Goal: Find specific page/section: Find specific page/section

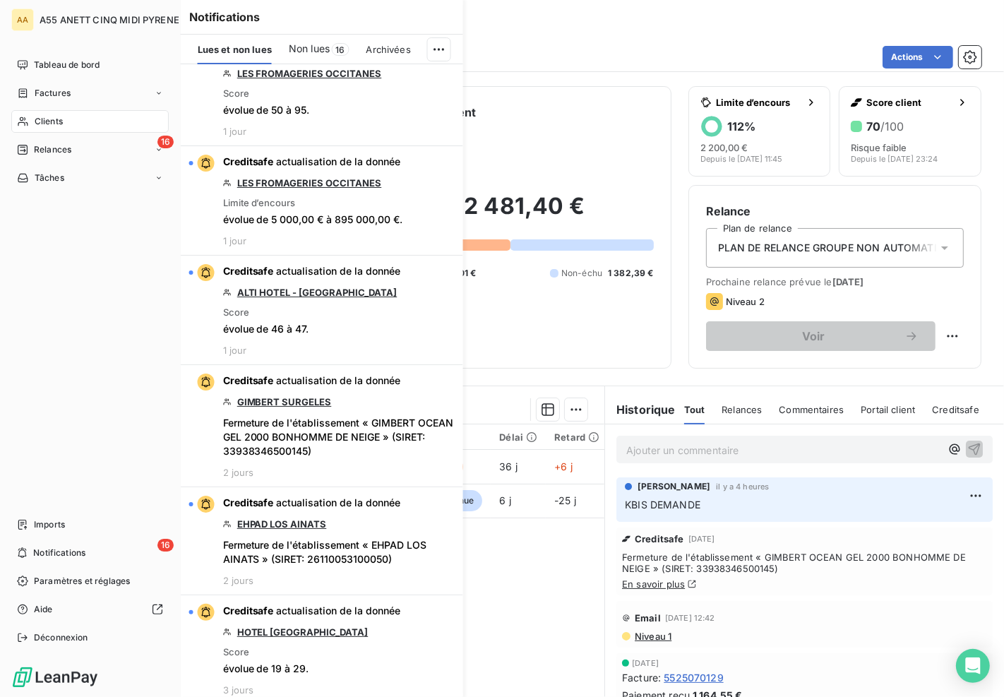
scroll to position [1775, 0]
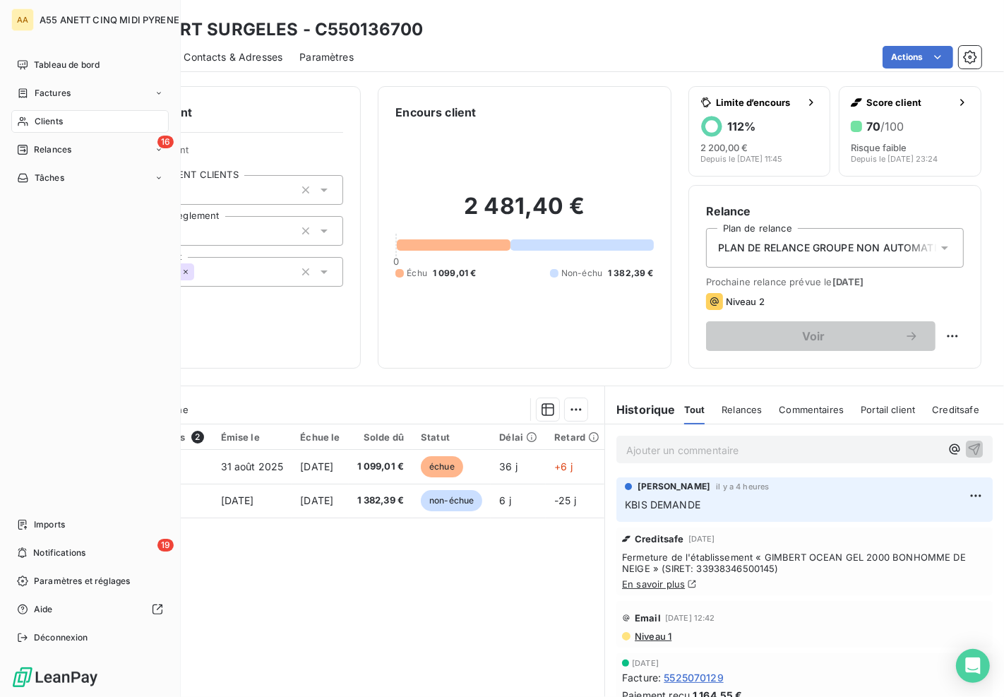
click at [28, 119] on icon at bounding box center [23, 121] width 12 height 11
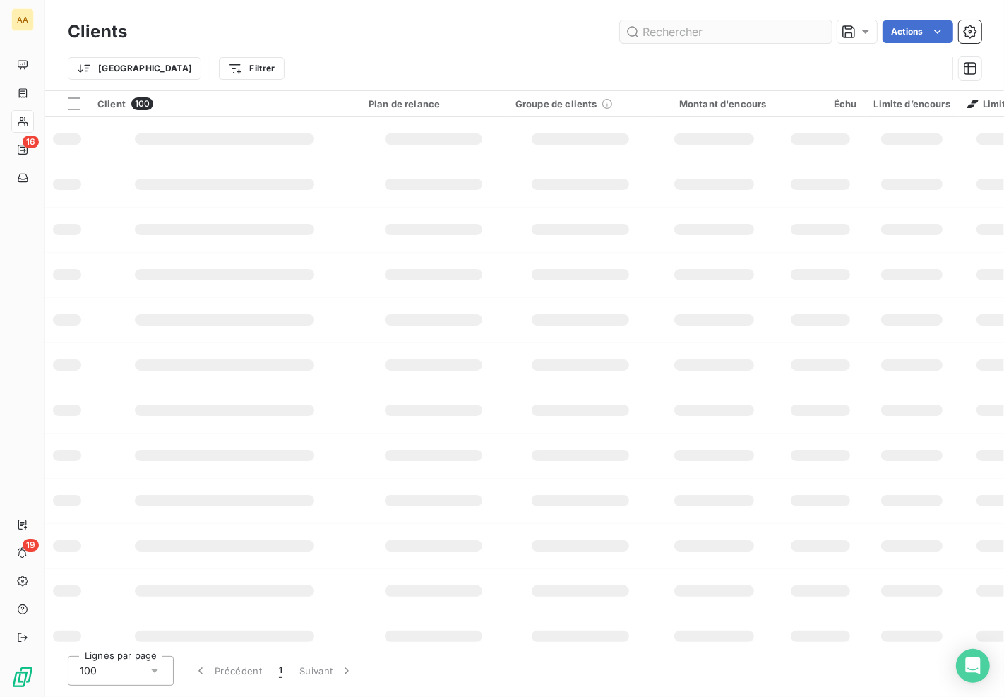
click at [648, 37] on input "text" at bounding box center [726, 31] width 212 height 23
type input "1015"
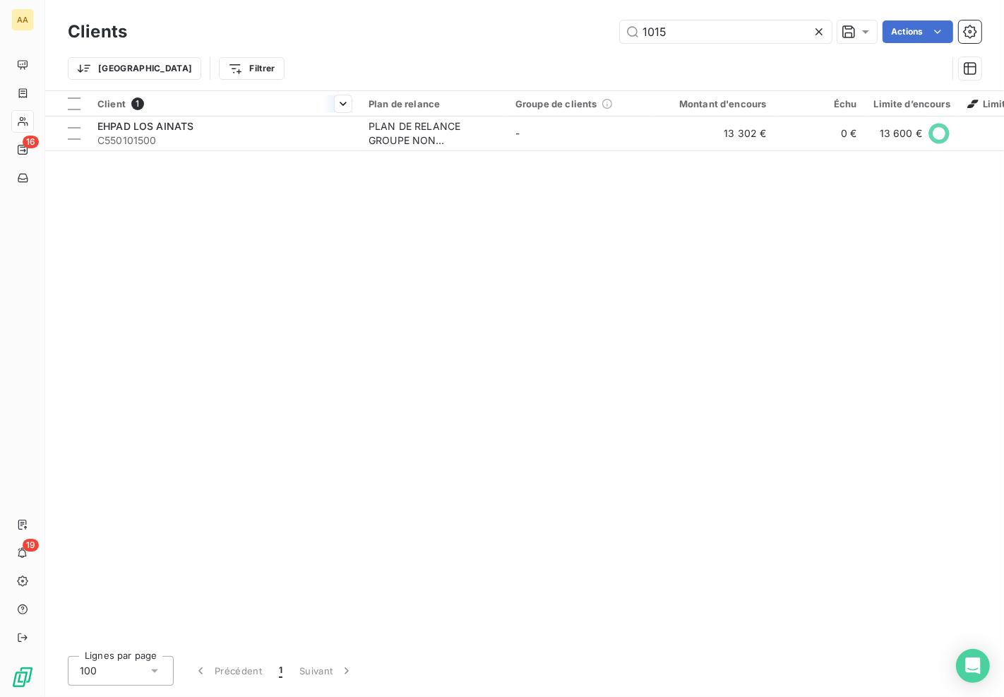
click at [178, 114] on th "Client 1" at bounding box center [224, 103] width 271 height 25
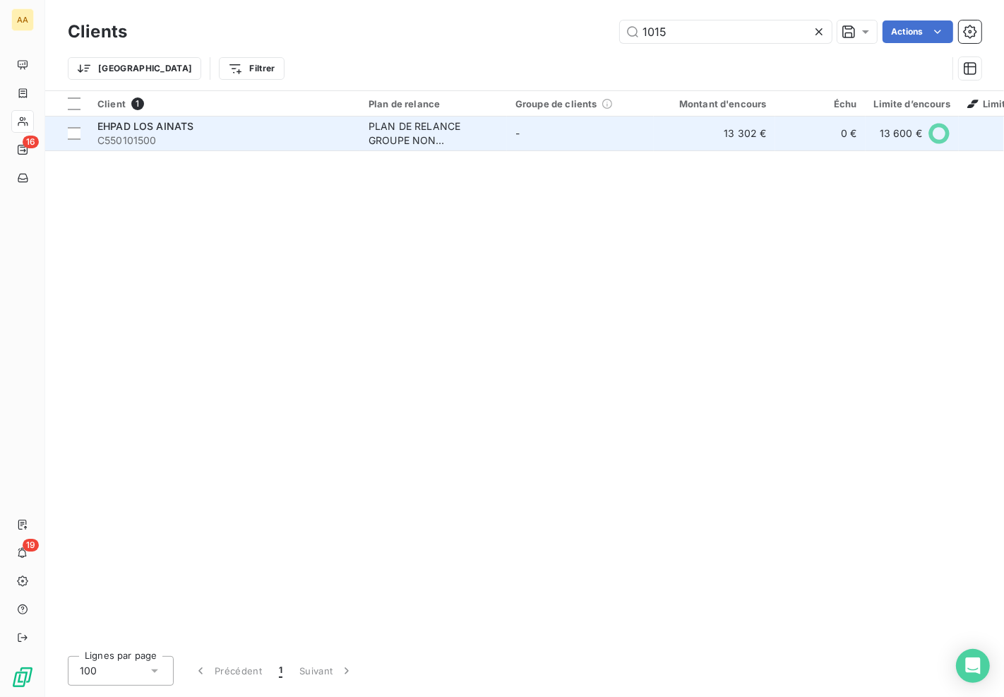
click at [178, 131] on span "EHPAD LOS AINATS" at bounding box center [145, 126] width 96 height 12
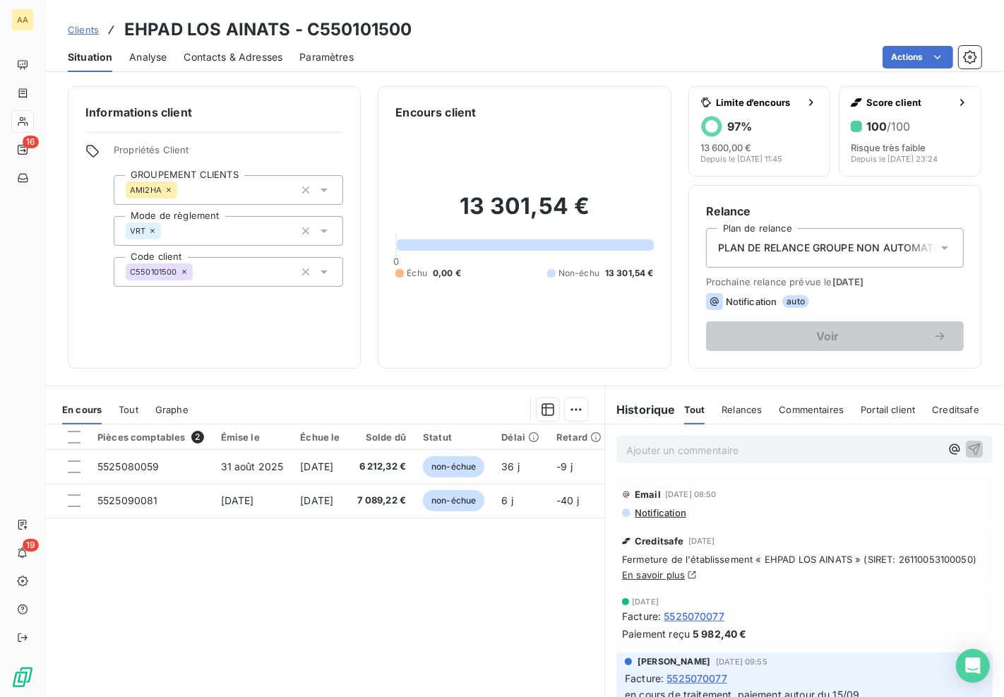
click at [150, 60] on span "Analyse" at bounding box center [147, 57] width 37 height 14
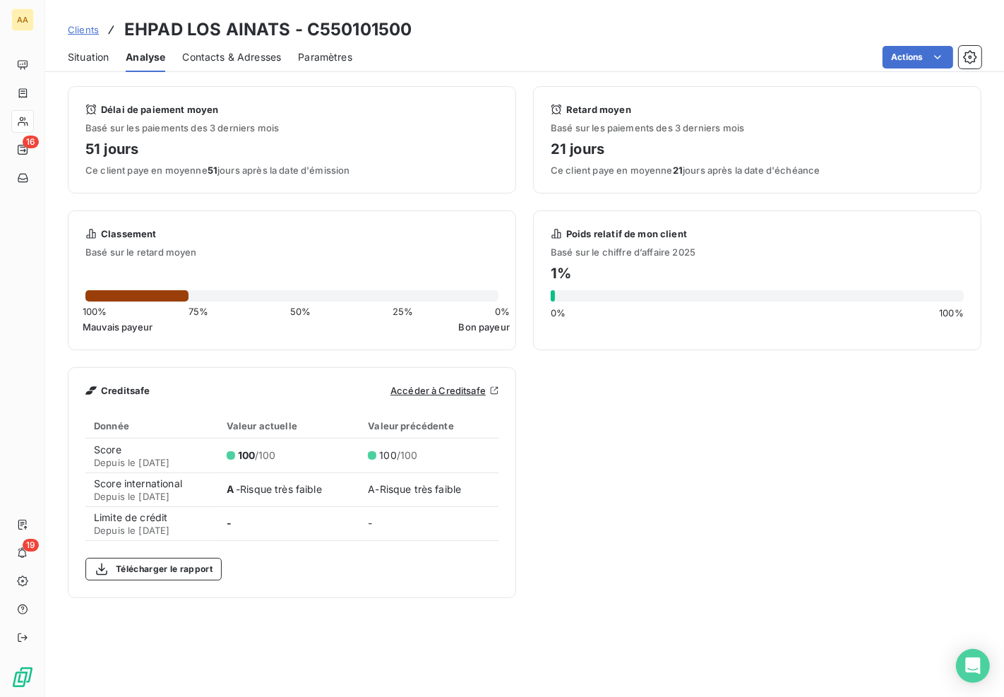
click at [218, 57] on span "Contacts & Adresses" at bounding box center [231, 57] width 99 height 14
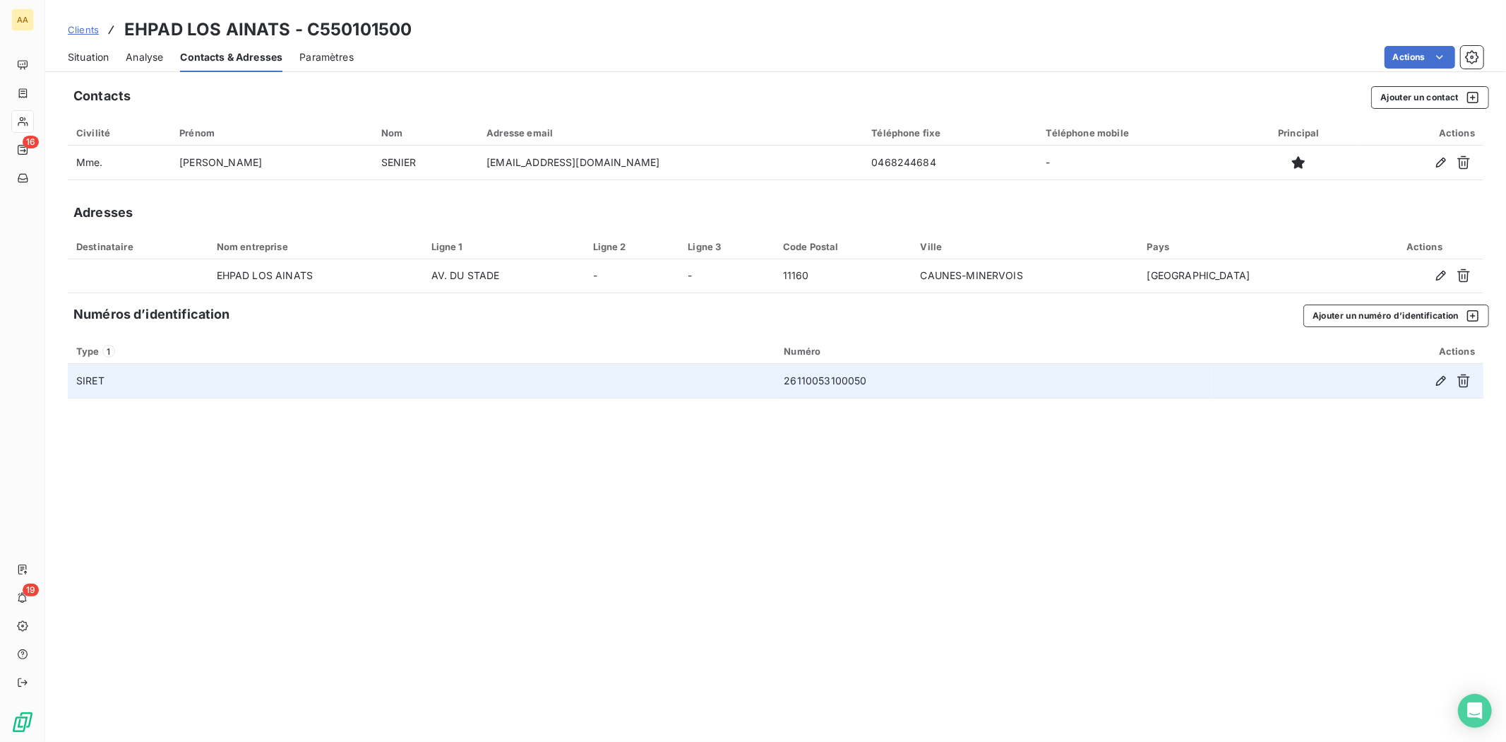
drag, startPoint x: 161, startPoint y: 401, endPoint x: 154, endPoint y: 391, distance: 12.7
click at [161, 401] on div "Contacts Ajouter un contact Civilité Prénom Nom Adresse email Téléphone fixe Té…" at bounding box center [775, 410] width 1461 height 664
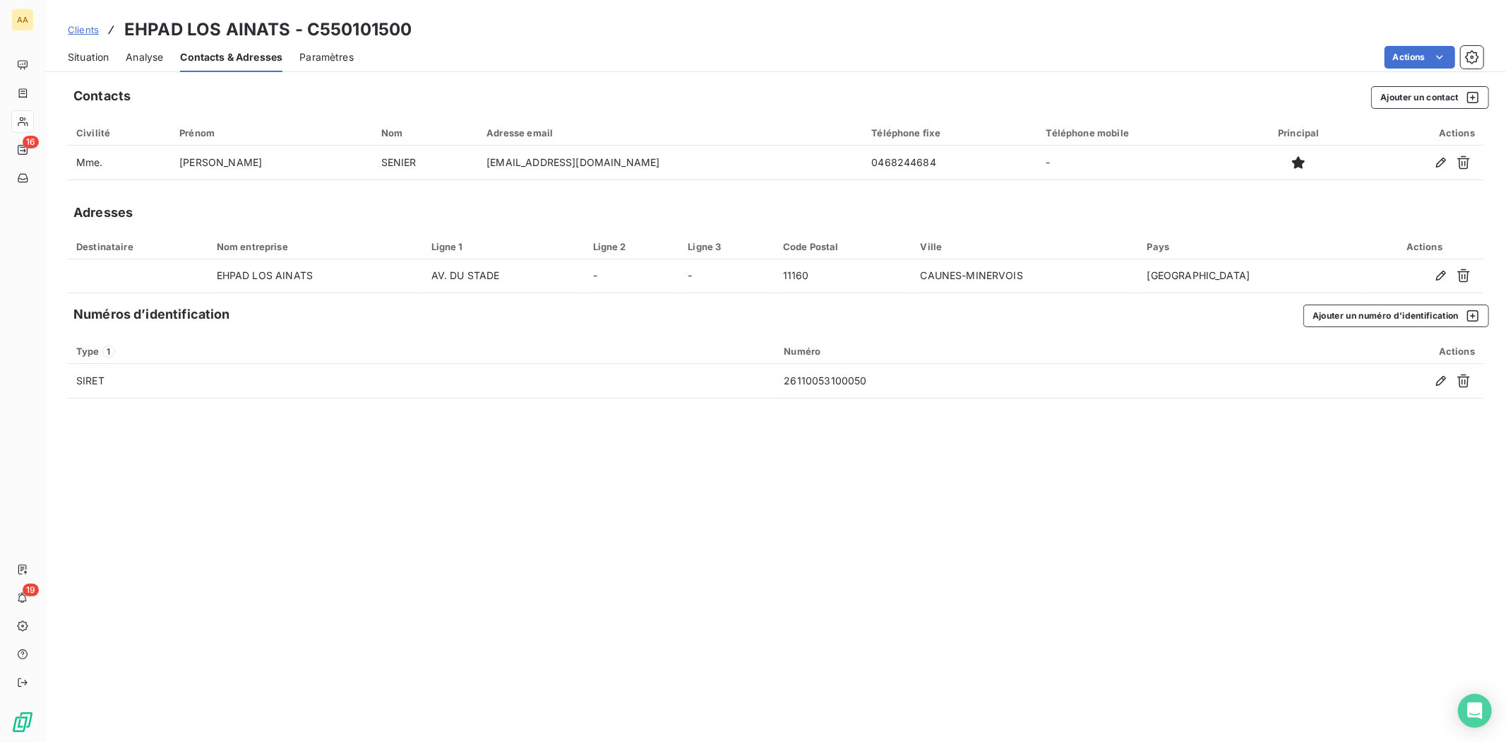
click at [687, 419] on div "Contacts Ajouter un contact Civilité Prénom Nom Adresse email Téléphone fixe Té…" at bounding box center [775, 410] width 1461 height 664
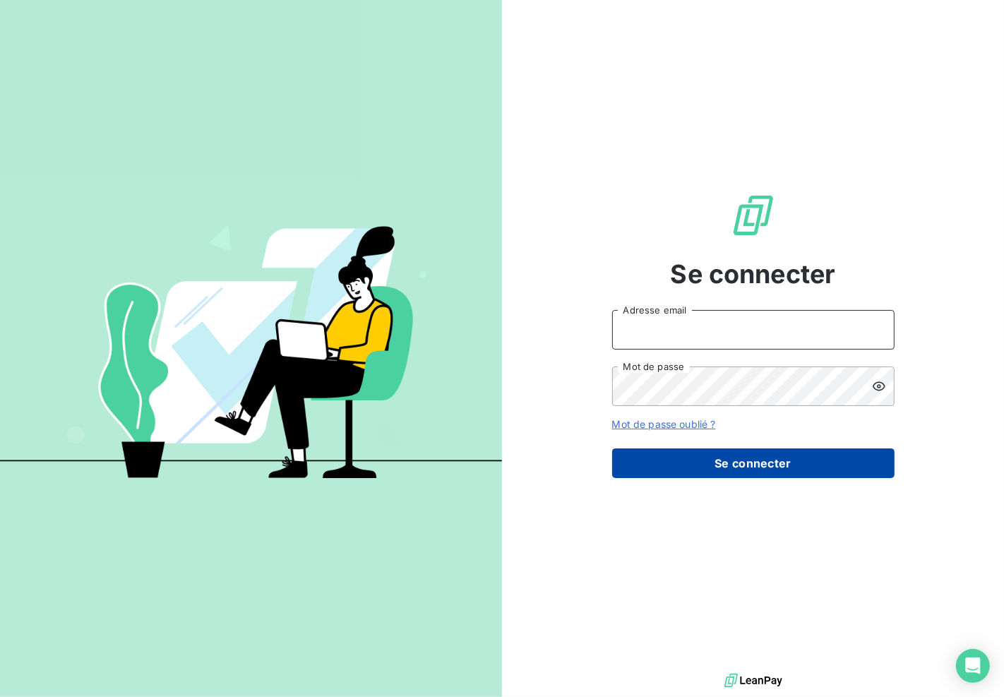
type input "[EMAIL_ADDRESS][DOMAIN_NAME]"
click at [734, 451] on button "Se connecter" at bounding box center [753, 463] width 282 height 30
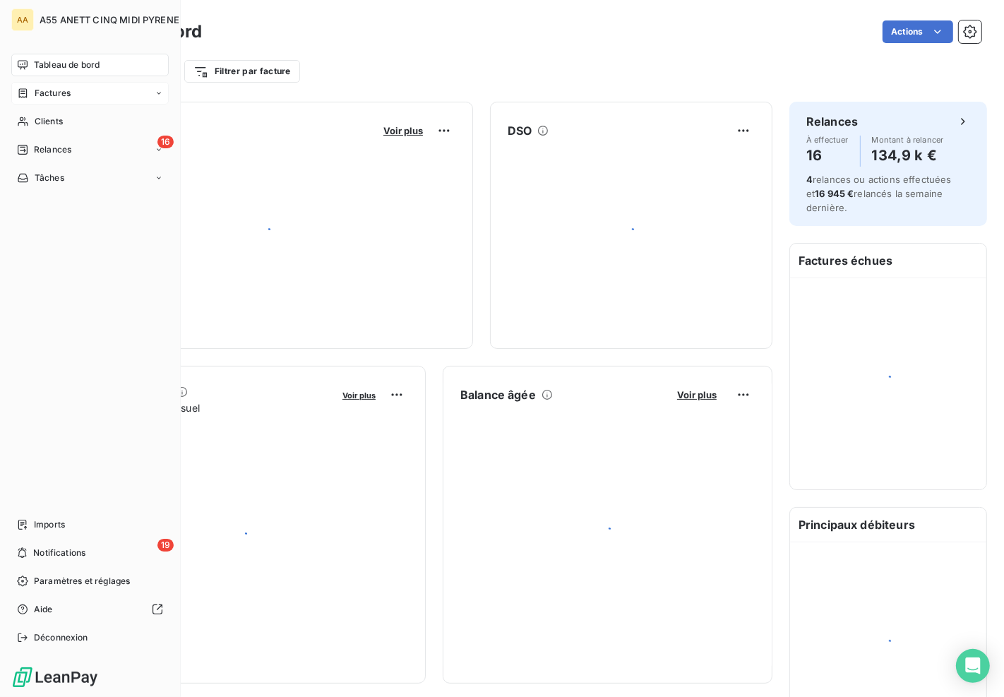
click at [27, 93] on icon at bounding box center [23, 93] width 12 height 11
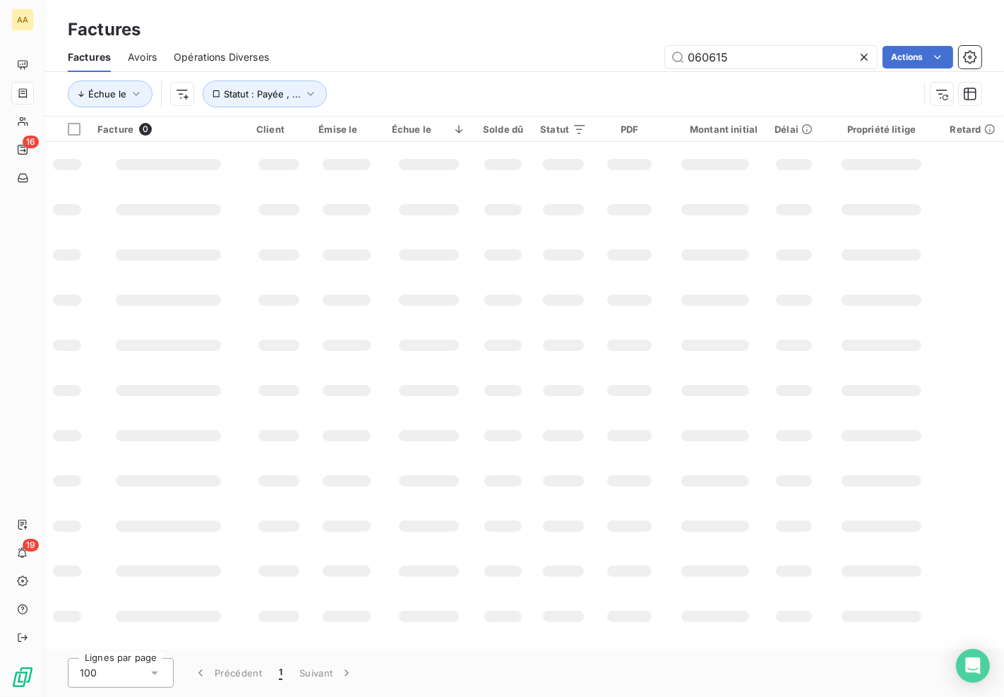
drag, startPoint x: 732, startPoint y: 59, endPoint x: 581, endPoint y: 51, distance: 152.1
click at [581, 51] on div "060615 Actions" at bounding box center [634, 57] width 696 height 23
type input "151.85"
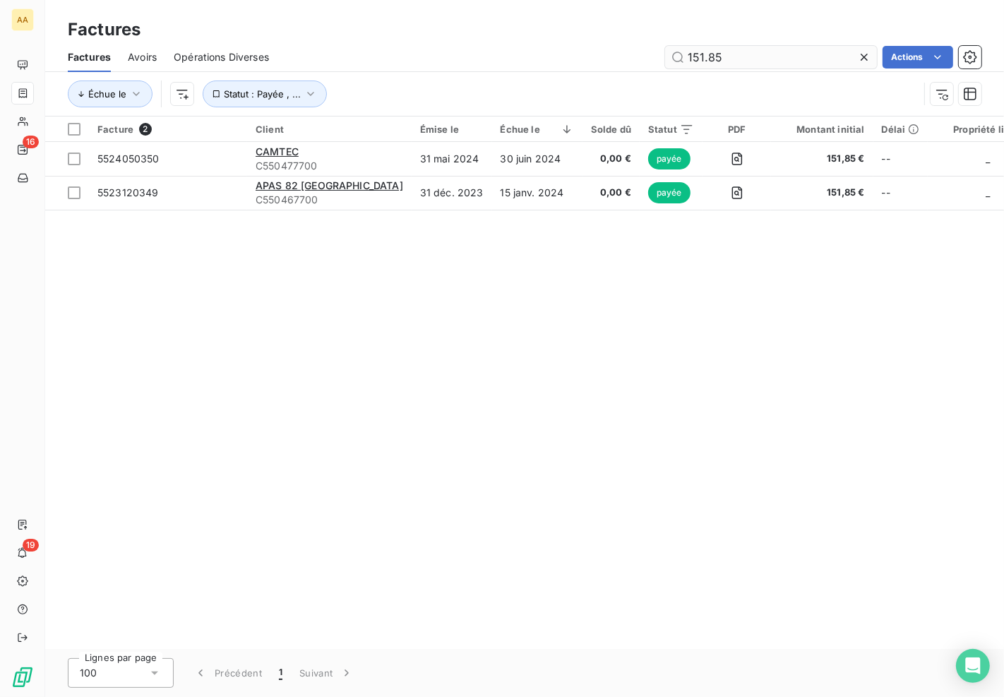
drag, startPoint x: 771, startPoint y: 73, endPoint x: 735, endPoint y: 54, distance: 40.1
click at [761, 71] on div "Factures Avoirs Opérations Diverses 151.85 Actions Échue le Statut : Payée , ..." at bounding box center [524, 78] width 959 height 73
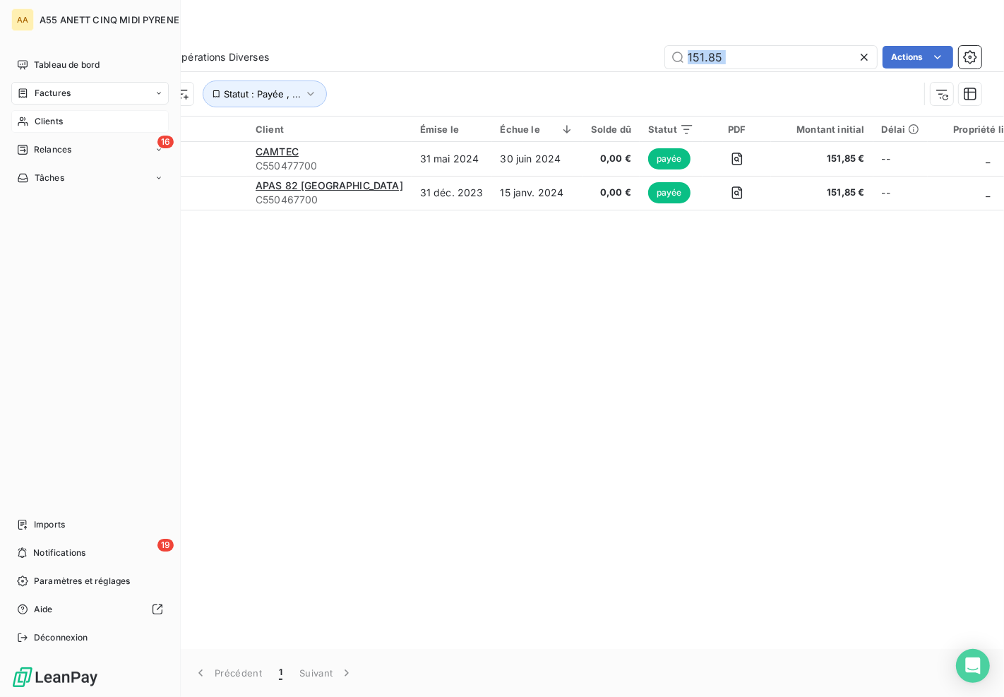
click at [36, 115] on span "Clients" at bounding box center [49, 121] width 28 height 13
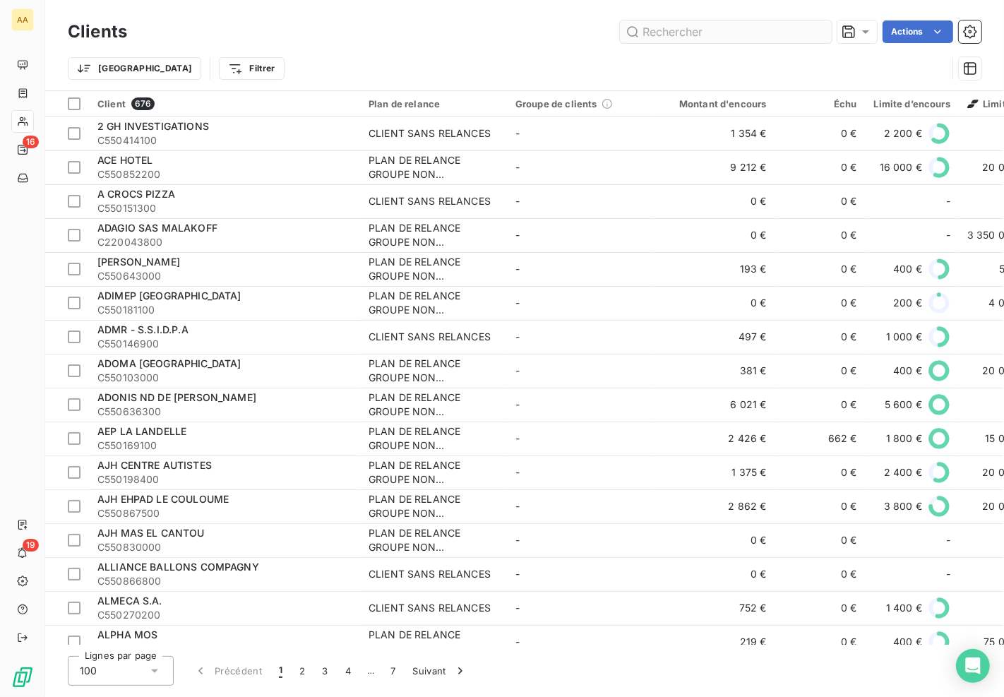
click at [736, 34] on input "text" at bounding box center [726, 31] width 212 height 23
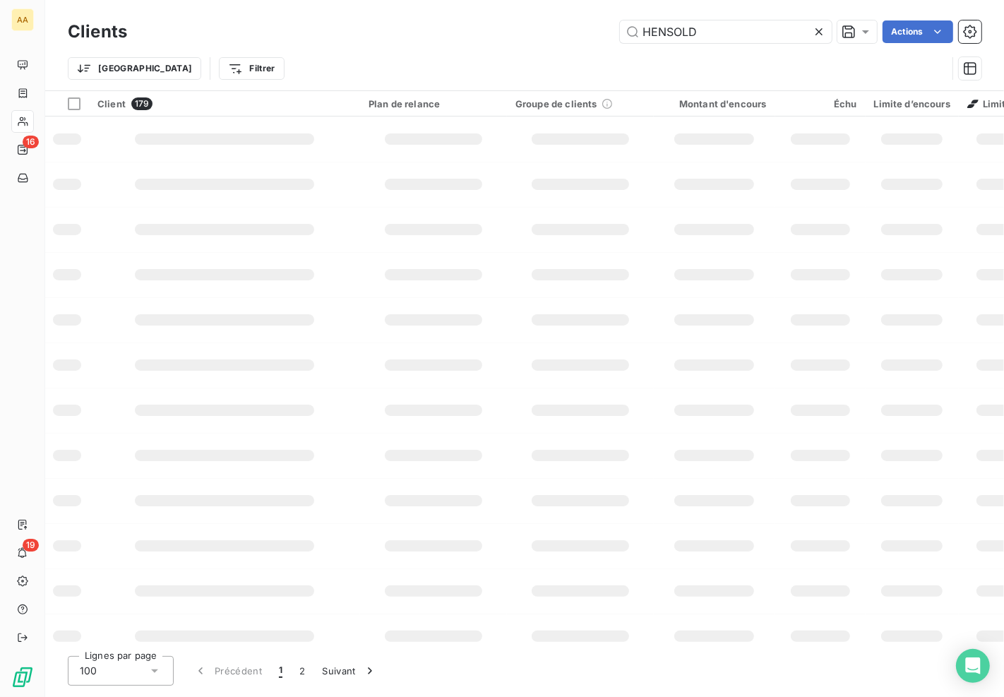
type input "HENSOLD"
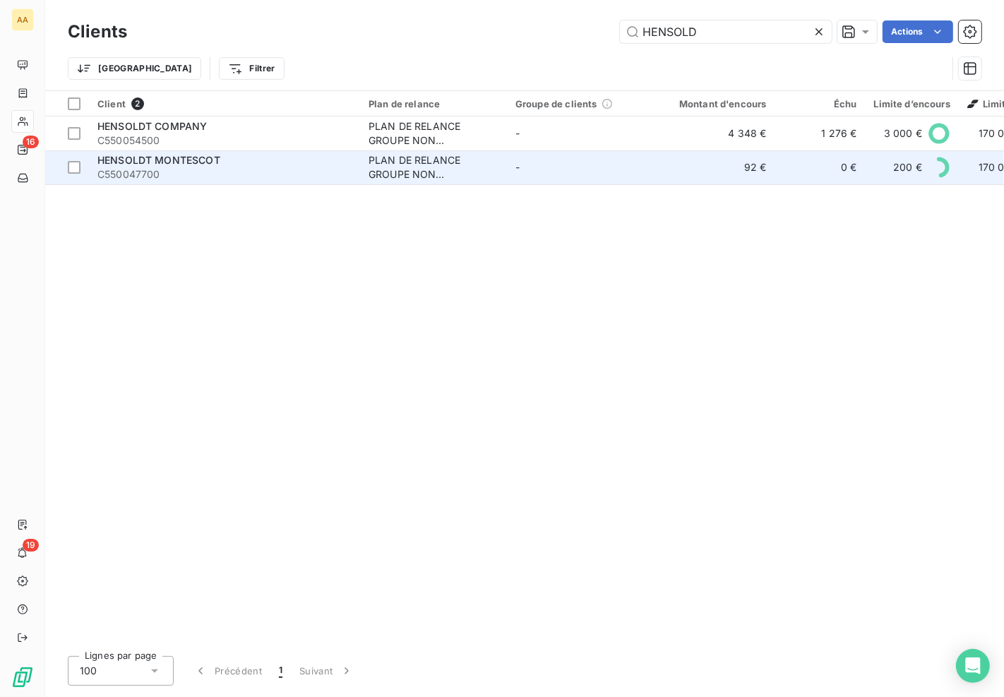
click at [161, 160] on span "HENSOLDT MONTESCOT" at bounding box center [158, 160] width 123 height 12
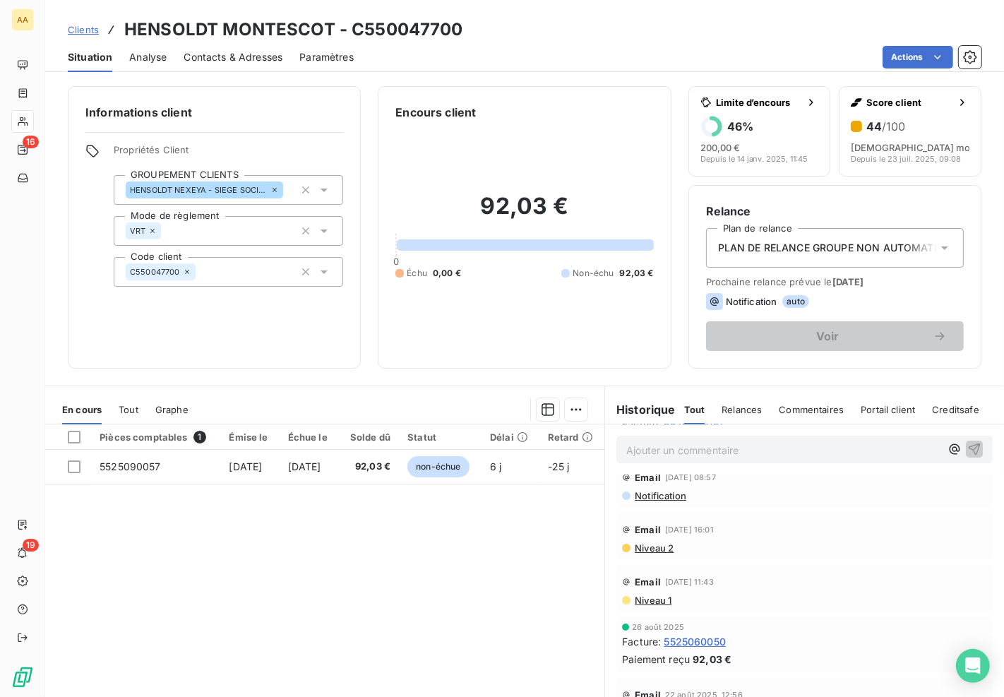
scroll to position [157, 0]
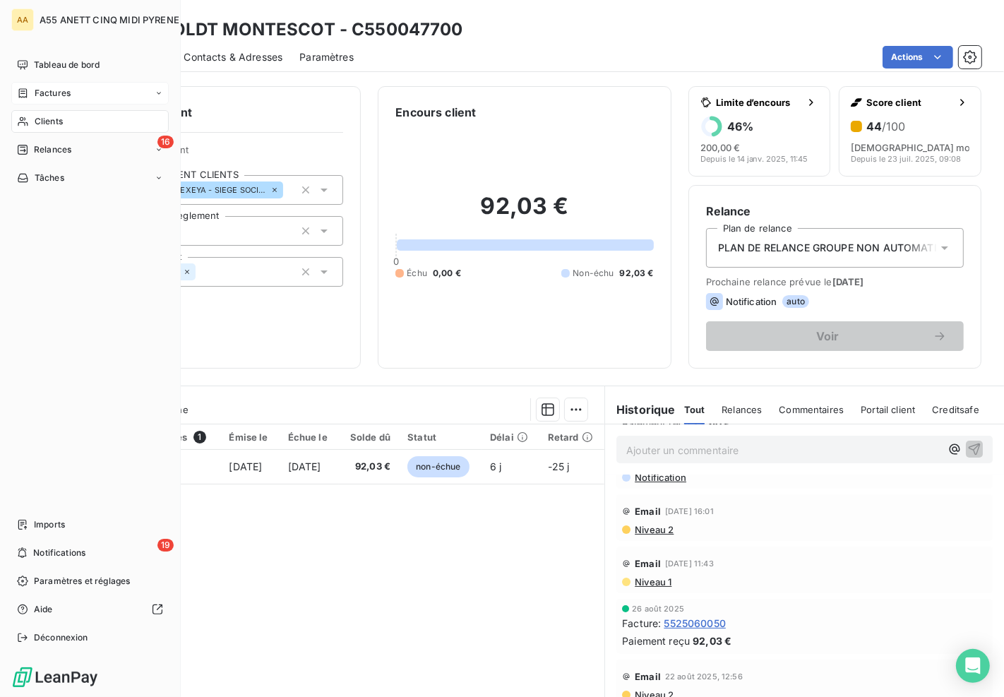
click at [28, 95] on icon at bounding box center [23, 93] width 12 height 11
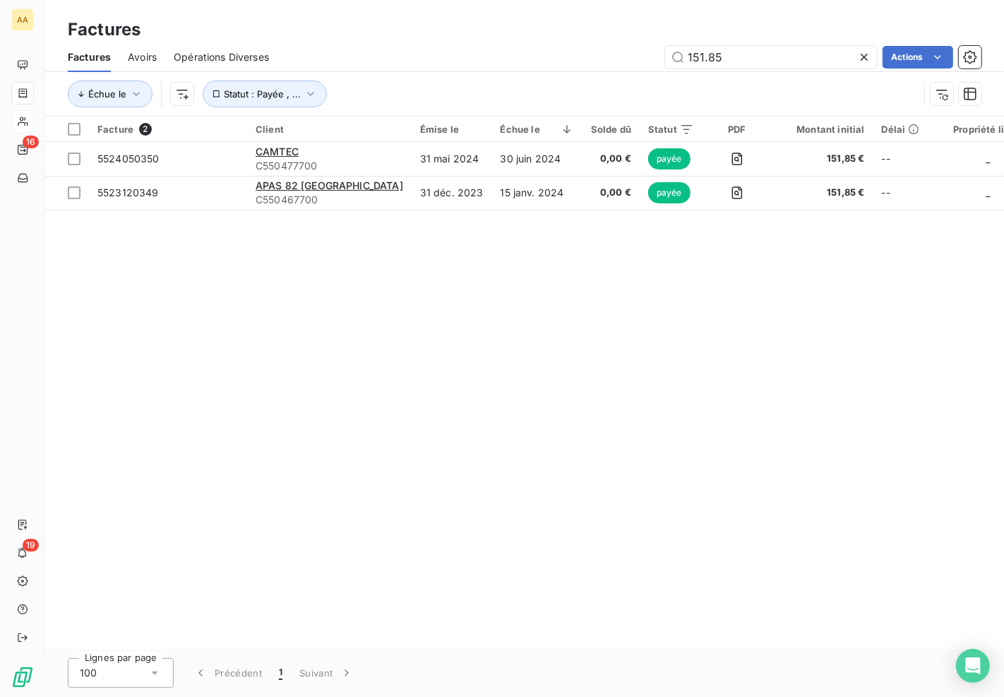
drag, startPoint x: 743, startPoint y: 60, endPoint x: 638, endPoint y: 61, distance: 105.2
click at [638, 61] on div "151.85 Actions" at bounding box center [634, 57] width 696 height 23
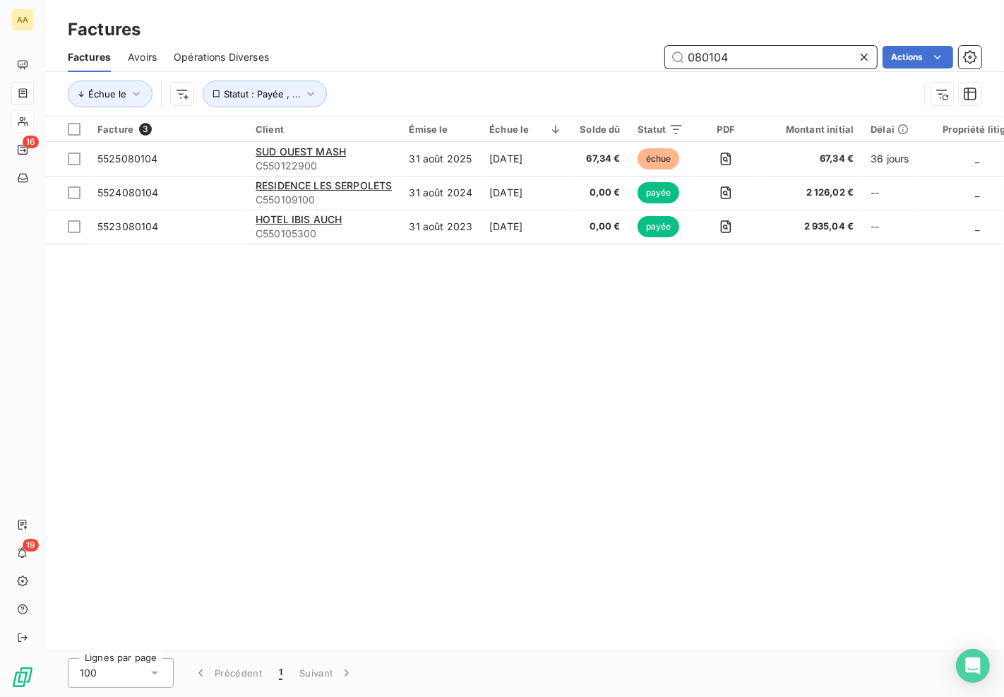
click at [746, 55] on input "080104" at bounding box center [771, 57] width 212 height 23
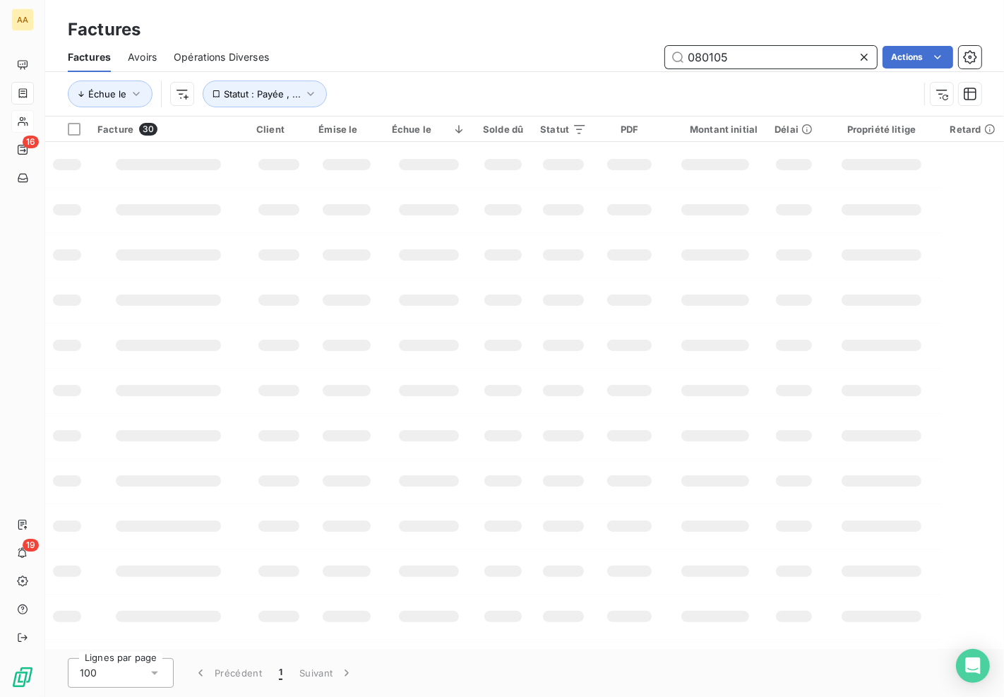
type input "080105"
